Goal: Transaction & Acquisition: Purchase product/service

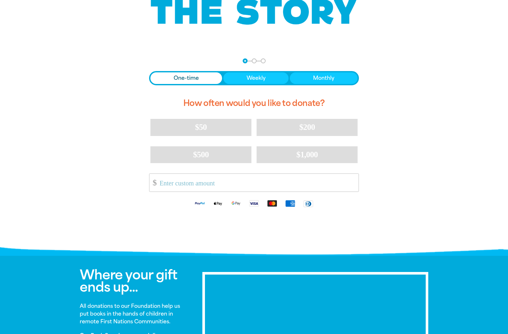
scroll to position [91, 0]
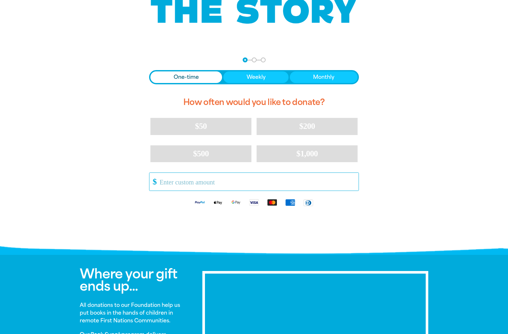
click at [178, 181] on input "Other Amount" at bounding box center [256, 182] width 203 height 18
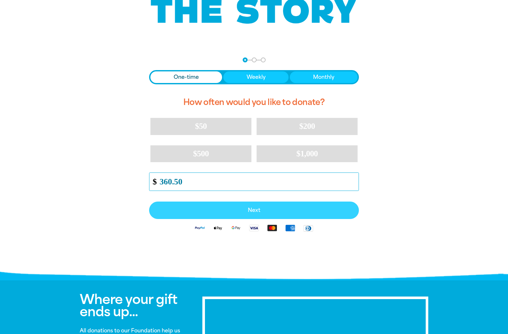
type input "360.50"
click at [254, 209] on span "Next" at bounding box center [254, 210] width 196 height 5
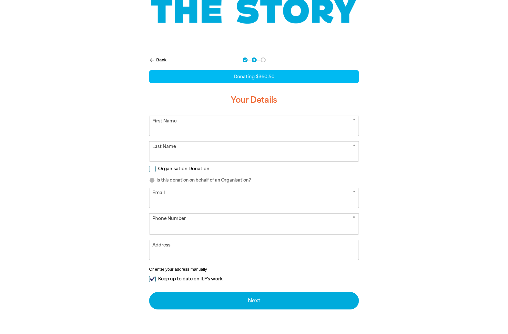
select select "AU"
click at [184, 125] on input "First Name" at bounding box center [253, 126] width 209 height 20
type input "[PERSON_NAME]"
type input "[EMAIL_ADDRESS][DOMAIN_NAME]"
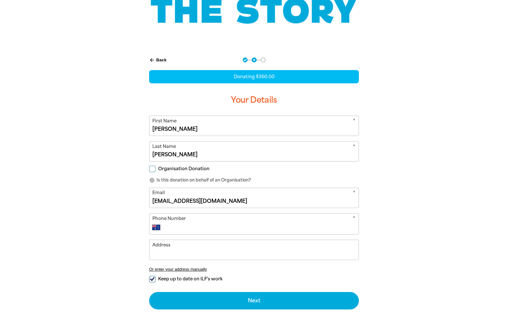
type input "33979469"
type input "[STREET_ADDRESS]"
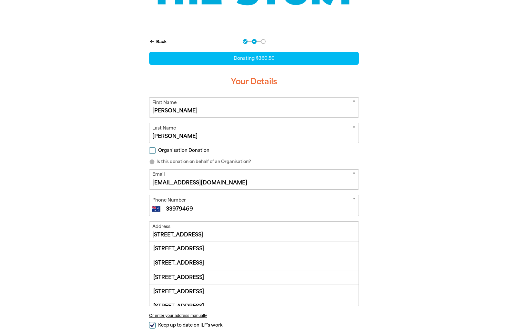
scroll to position [111, 0]
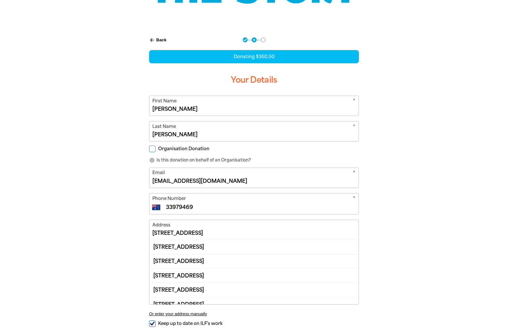
click at [123, 201] on div "arrow_back Back Step 1 Step 2 Step 3 Donating $360.50 Your Details * First Name…" at bounding box center [253, 211] width 387 height 365
click at [154, 149] on input "Organisation Donation" at bounding box center [152, 149] width 6 height 6
checkbox input "true"
select select "AU"
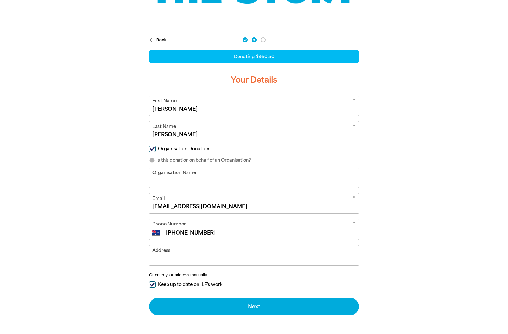
click at [177, 183] on input "Organisation Name" at bounding box center [253, 178] width 209 height 20
type input "Stones Corner Community Kindergarten Inc"
type input "33979469"
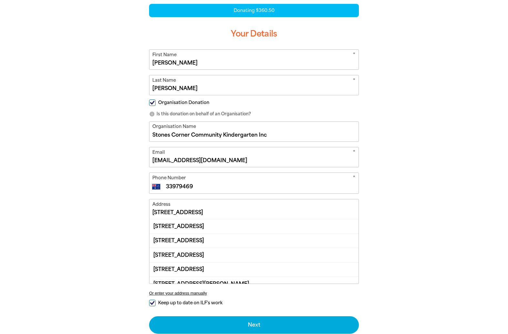
scroll to position [157, 0]
click at [118, 208] on div "arrow_back Back Step 1 Step 2 Step 3 Donating $360.50 Your Details * First Name…" at bounding box center [253, 178] width 387 height 391
click at [176, 212] on input "[STREET_ADDRESS]" at bounding box center [253, 209] width 209 height 20
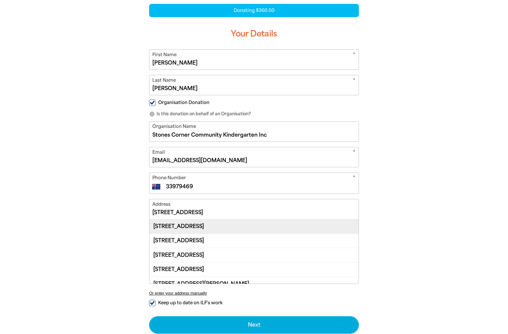
click at [163, 226] on div "[STREET_ADDRESS]" at bounding box center [253, 226] width 209 height 14
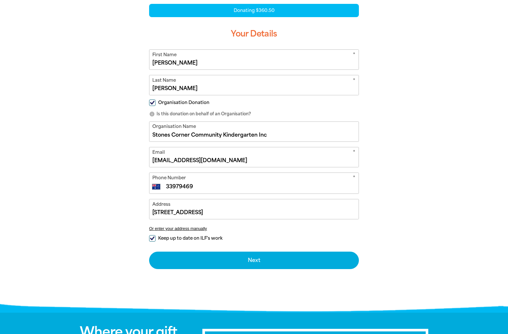
type input "[STREET_ADDRESS]"
click at [152, 239] on input "Keep up to date on ILF's work" at bounding box center [152, 238] width 6 height 6
checkbox input "false"
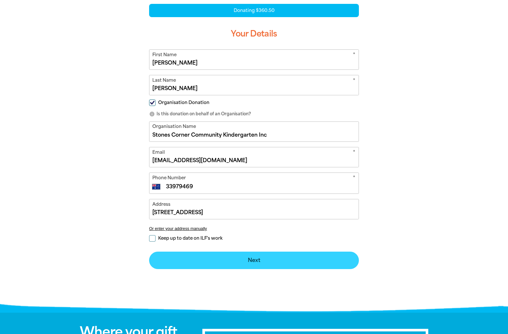
click at [255, 259] on button "Next chevron_right" at bounding box center [254, 260] width 210 height 17
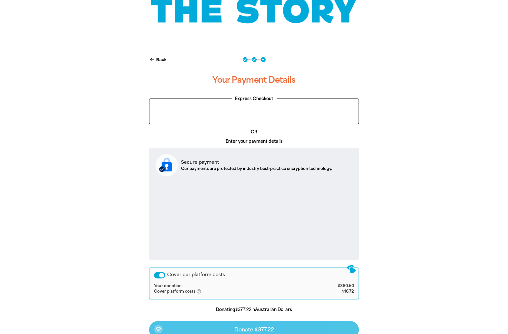
scroll to position [90, 0]
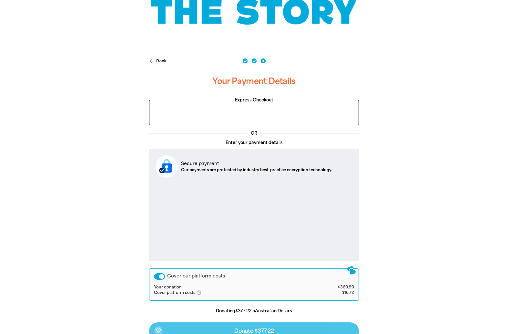
click at [159, 61] on button "arrow_back Back" at bounding box center [158, 61] width 23 height 11
select select "AU"
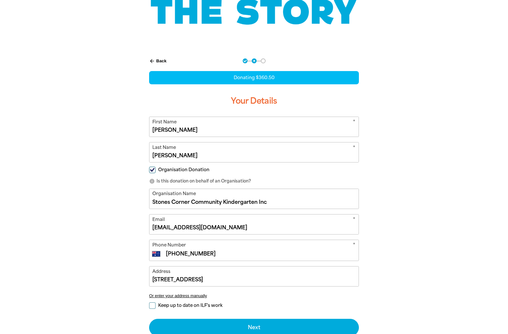
scroll to position [122, 0]
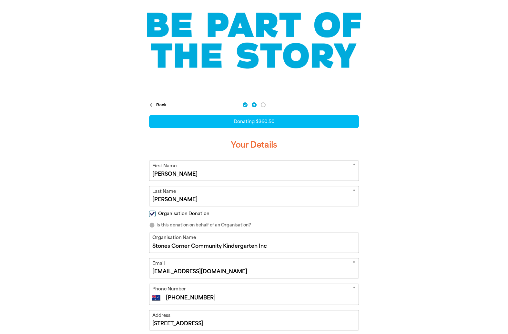
click at [161, 103] on button "arrow_back Back" at bounding box center [158, 104] width 23 height 11
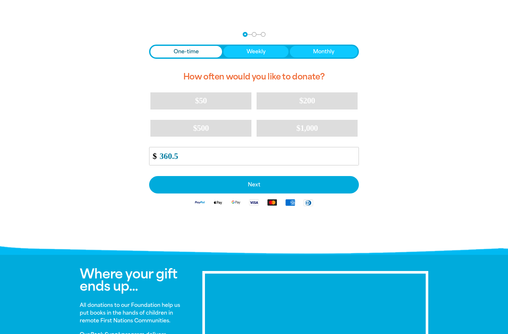
scroll to position [120, 0]
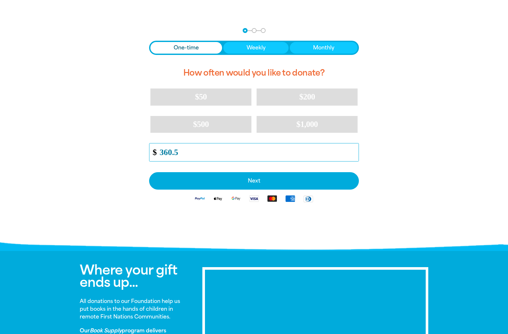
click at [186, 154] on input "360.5" at bounding box center [256, 152] width 203 height 18
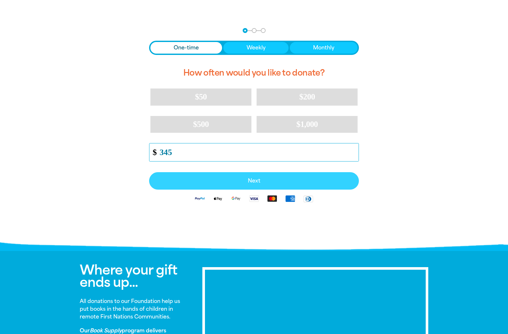
type input "345"
click at [257, 182] on span "Next" at bounding box center [254, 180] width 196 height 5
select select "AU"
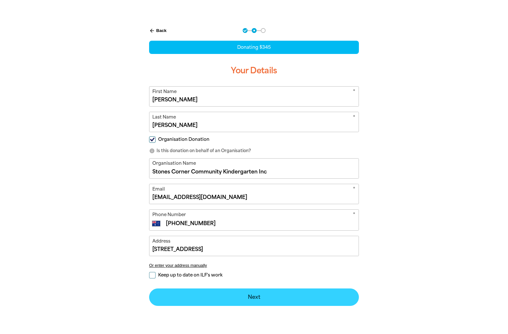
click at [261, 299] on button "Next chevron_right" at bounding box center [254, 296] width 210 height 17
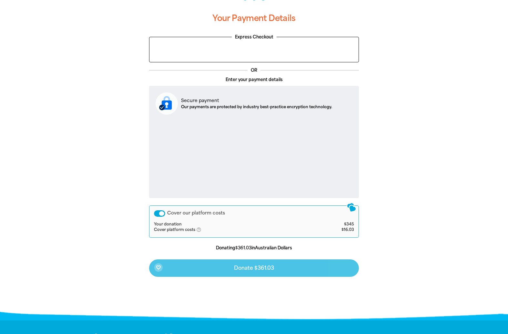
scroll to position [153, 0]
click at [200, 230] on icon "help_outlined" at bounding box center [201, 229] width 10 height 5
click at [252, 224] on td "Your donation" at bounding box center [233, 224] width 159 height 5
click at [162, 214] on div "Cover our platform costs" at bounding box center [159, 213] width 11 height 6
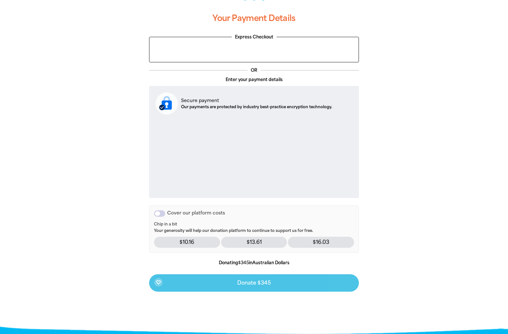
scroll to position [105, 0]
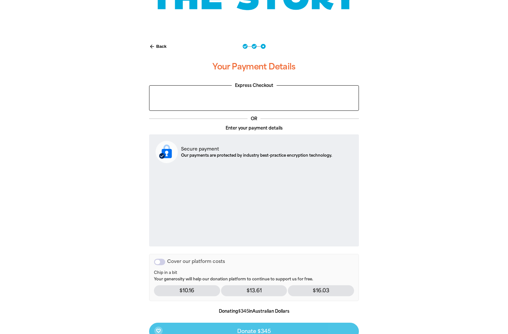
click at [160, 46] on button "arrow_back Back" at bounding box center [158, 46] width 23 height 11
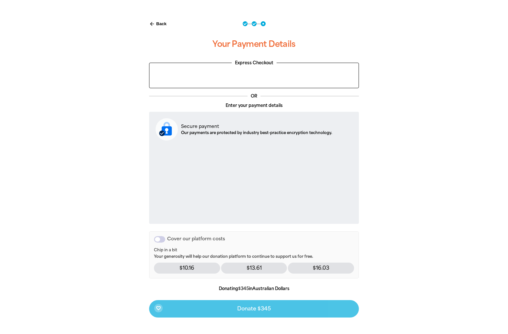
select select "AU"
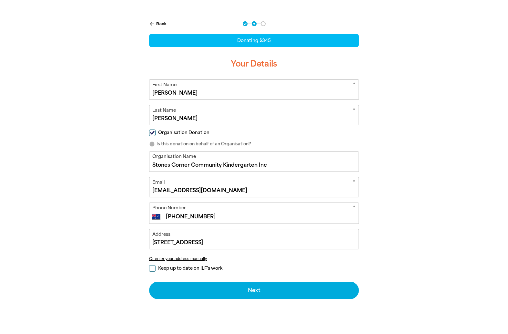
scroll to position [130, 0]
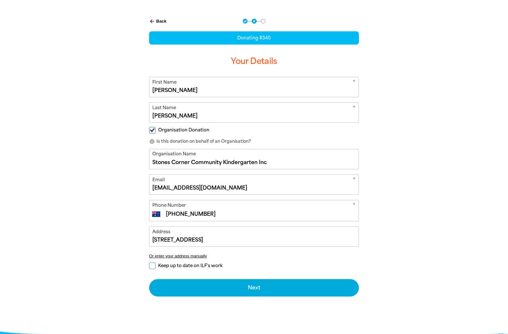
click at [159, 20] on button "arrow_back Back" at bounding box center [158, 21] width 23 height 11
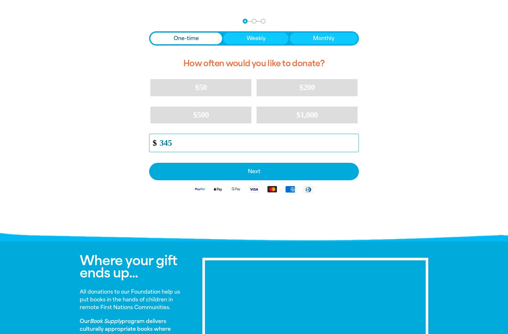
drag, startPoint x: 178, startPoint y: 140, endPoint x: 159, endPoint y: 140, distance: 19.0
click at [159, 140] on input "345" at bounding box center [256, 143] width 203 height 18
drag, startPoint x: 176, startPoint y: 142, endPoint x: 157, endPoint y: 143, distance: 18.4
click at [157, 143] on input "345" at bounding box center [256, 143] width 203 height 18
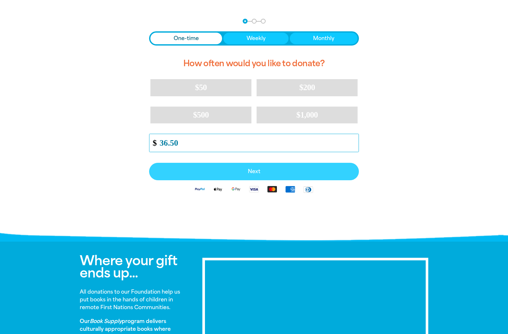
type input "36.50"
click at [246, 170] on span "Next" at bounding box center [254, 171] width 196 height 5
select select "AU"
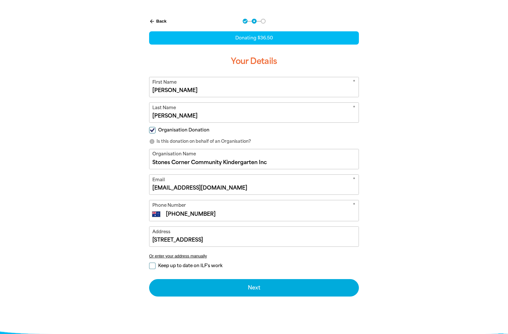
click at [162, 18] on button "arrow_back Back" at bounding box center [158, 21] width 23 height 11
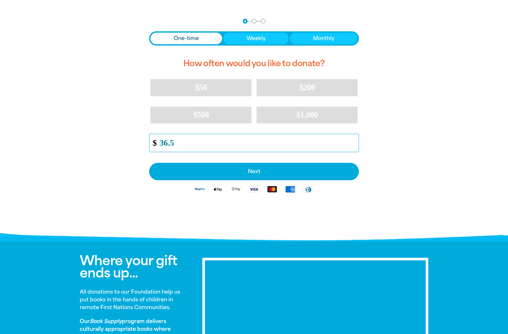
click at [168, 143] on input "36.5" at bounding box center [256, 143] width 203 height 18
drag, startPoint x: 168, startPoint y: 144, endPoint x: 173, endPoint y: 147, distance: 6.2
click at [168, 144] on input "36.5" at bounding box center [256, 143] width 203 height 18
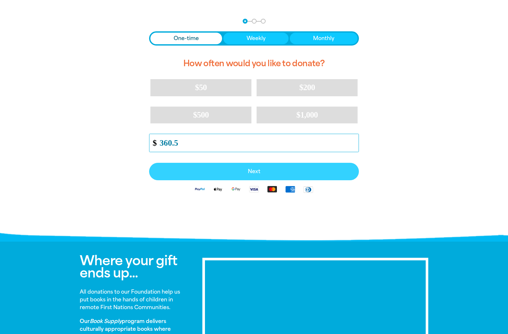
type input "360.5"
click at [255, 174] on span "Next" at bounding box center [254, 171] width 196 height 5
select select "AU"
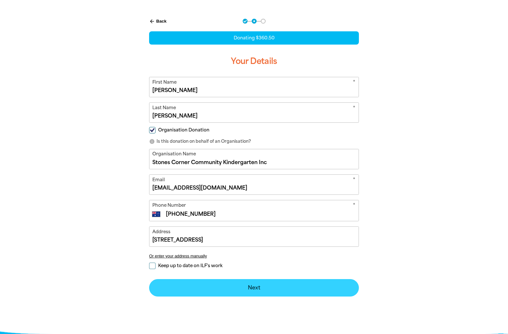
click at [254, 289] on button "Next chevron_right" at bounding box center [254, 287] width 210 height 17
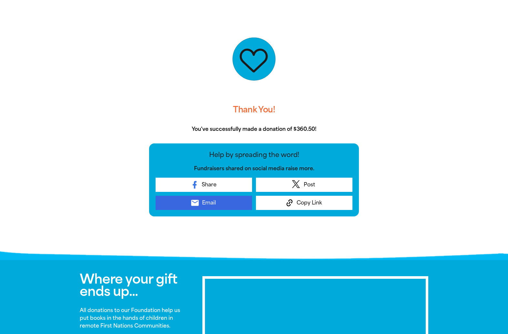
click at [207, 205] on span "Email" at bounding box center [209, 203] width 14 height 8
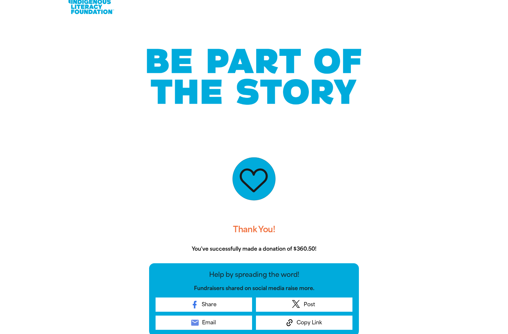
scroll to position [0, 0]
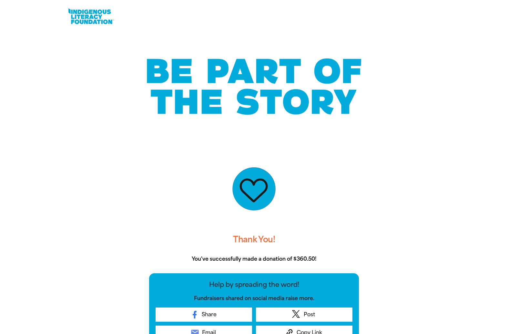
click at [82, 15] on link at bounding box center [91, 16] width 48 height 20
click at [86, 16] on link at bounding box center [91, 16] width 48 height 20
